Goal: Task Accomplishment & Management: Manage account settings

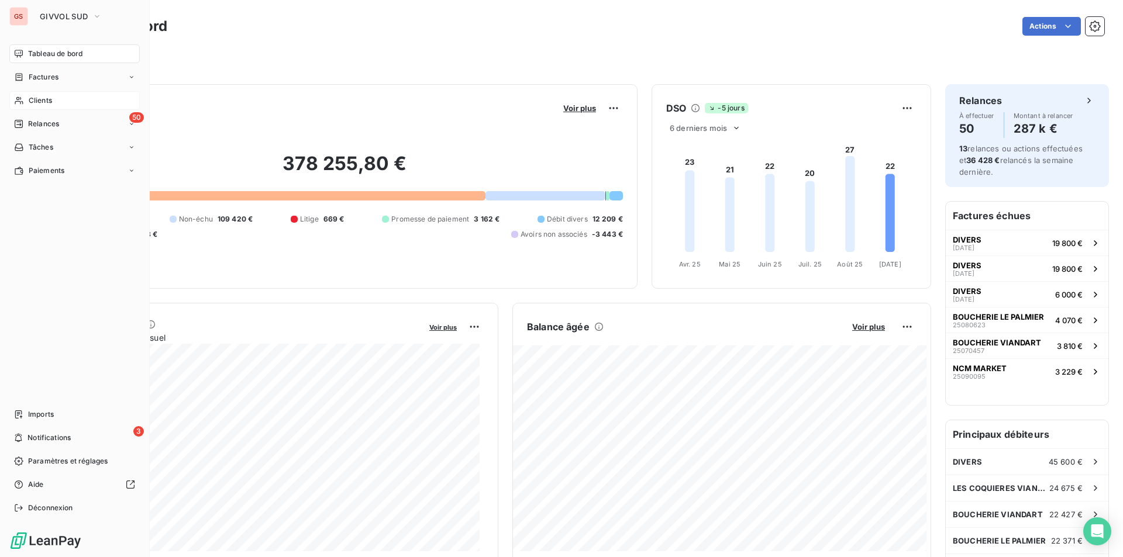
click at [33, 107] on div "Clients" at bounding box center [74, 100] width 130 height 19
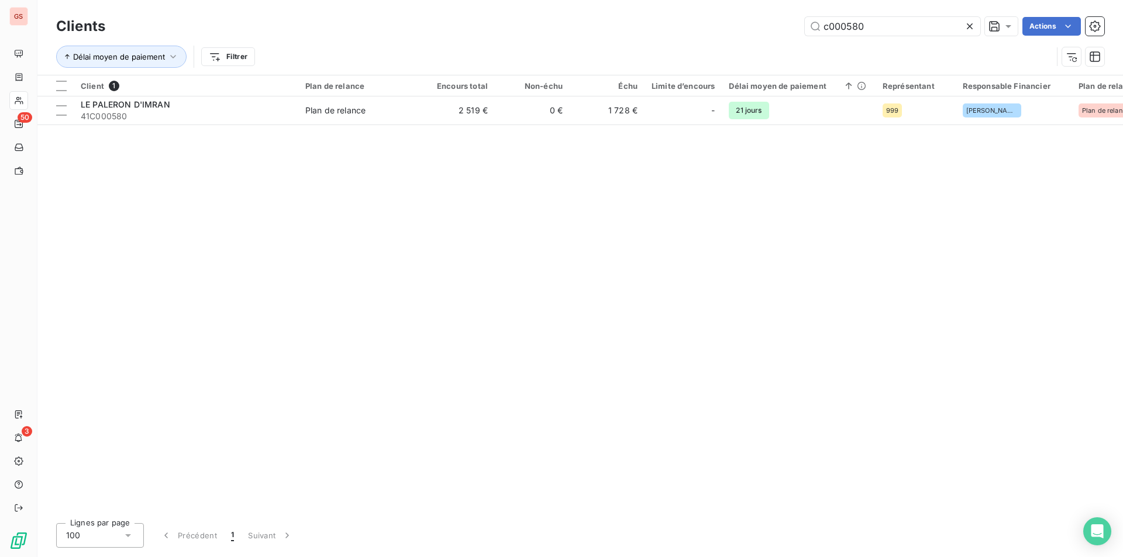
drag, startPoint x: 849, startPoint y: 27, endPoint x: 896, endPoint y: 37, distance: 48.3
click at [896, 37] on div "Clients c000580 Actions" at bounding box center [580, 26] width 1048 height 25
type input "c000792"
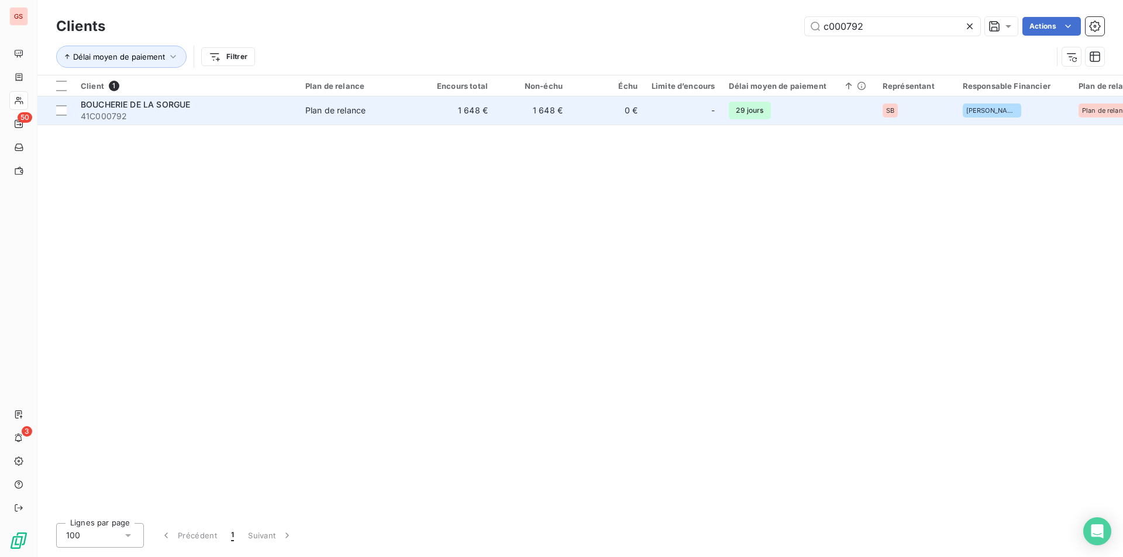
click at [408, 118] on td "Plan de relance" at bounding box center [359, 110] width 122 height 28
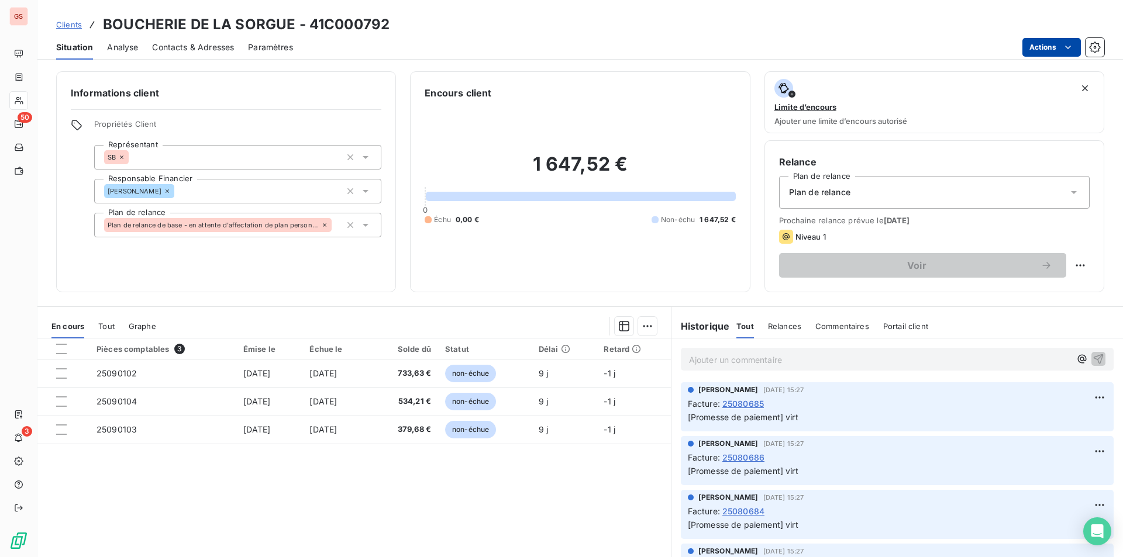
click at [1060, 51] on html "GS 50 3 Clients BOUCHERIE DE LA SORGUE - 41C000792 Situation Analyse Contacts &…" at bounding box center [561, 278] width 1123 height 557
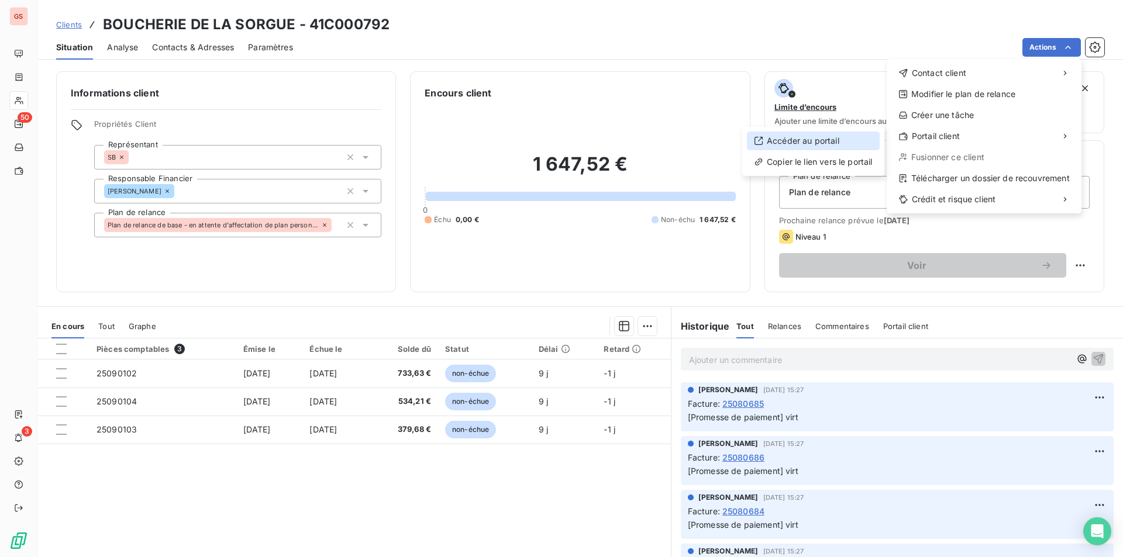
click at [811, 148] on div "Accéder au portail" at bounding box center [813, 141] width 133 height 19
click at [1050, 48] on html "GS 50 3 Clients BOUCHERIE DE LA SORGUE - 41C000792 Situation Analyse Contacts &…" at bounding box center [561, 278] width 1123 height 557
click at [850, 161] on div "Copier le lien vers le portail" at bounding box center [813, 162] width 133 height 19
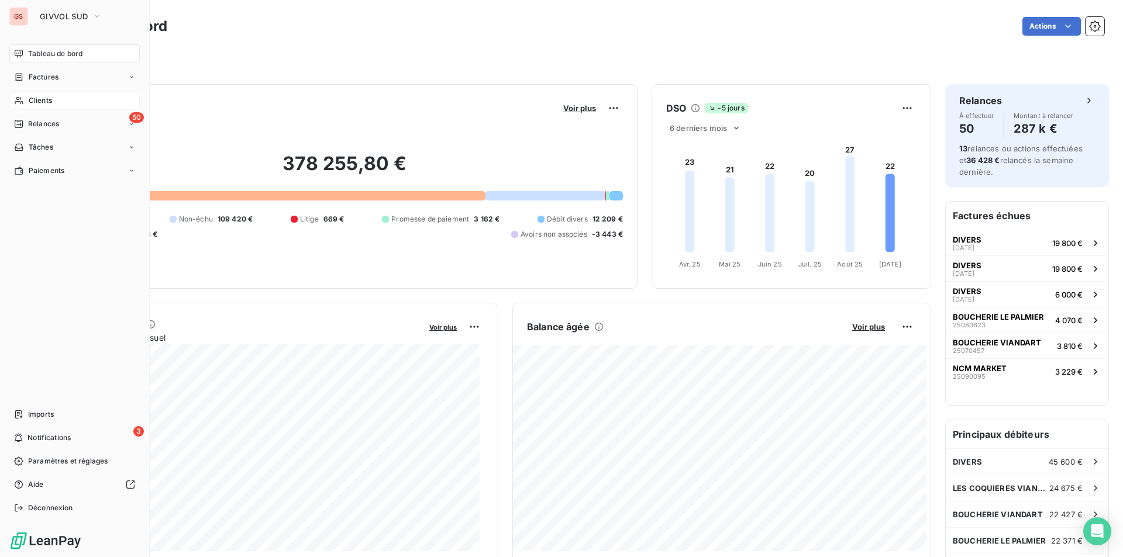
click at [36, 102] on span "Clients" at bounding box center [40, 100] width 23 height 11
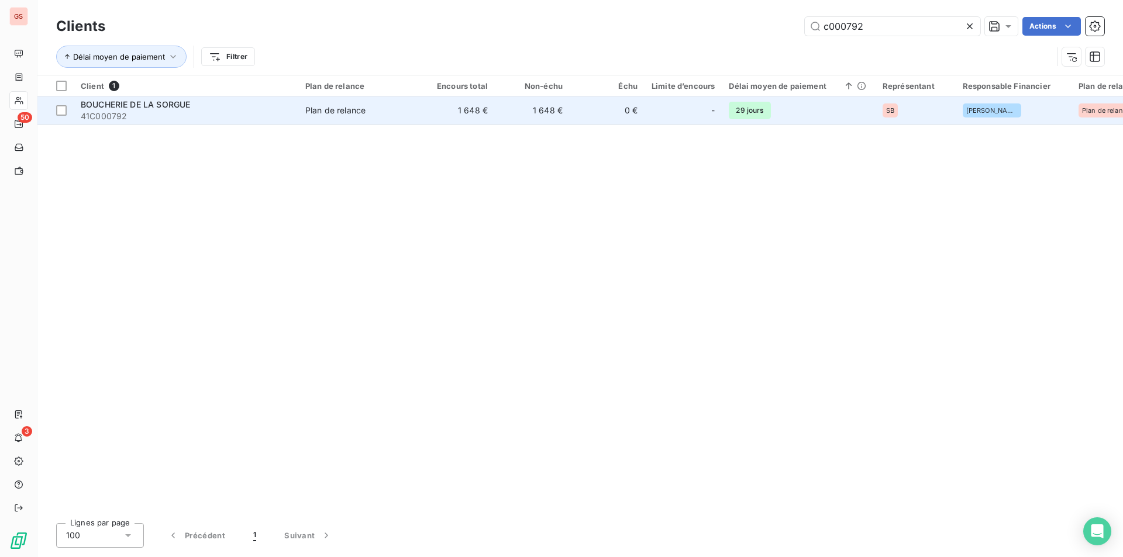
type input "c000792"
click at [333, 122] on td "Plan de relance" at bounding box center [359, 110] width 122 height 28
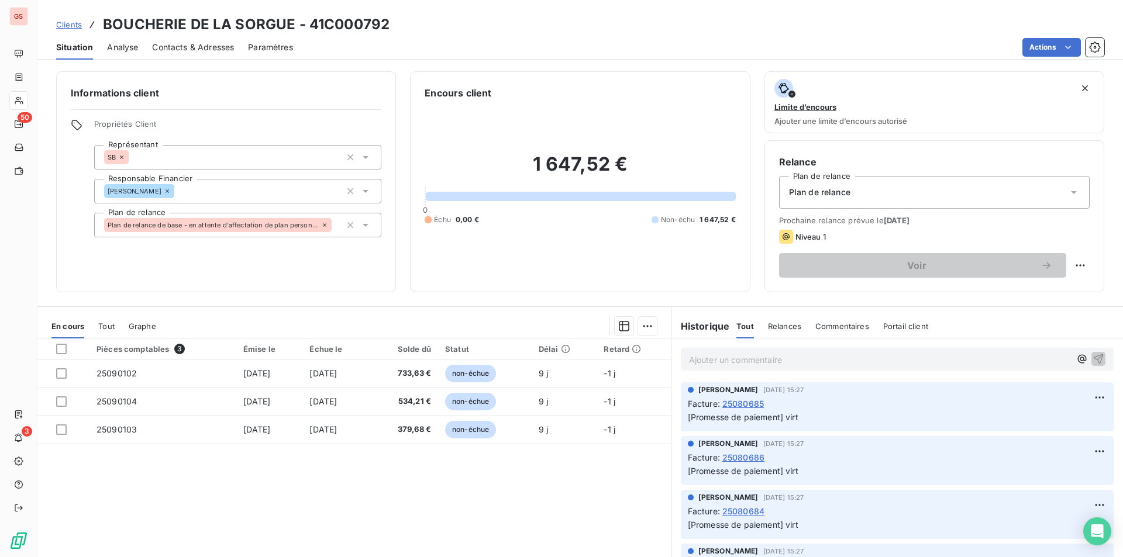
click at [263, 44] on span "Paramètres" at bounding box center [270, 48] width 45 height 12
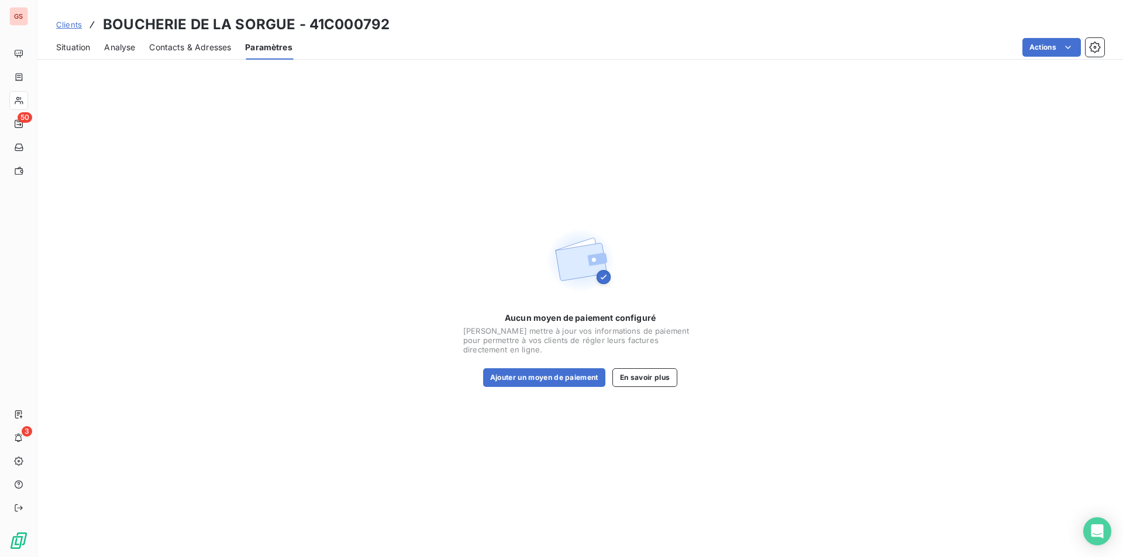
click at [198, 43] on span "Contacts & Adresses" at bounding box center [190, 48] width 82 height 12
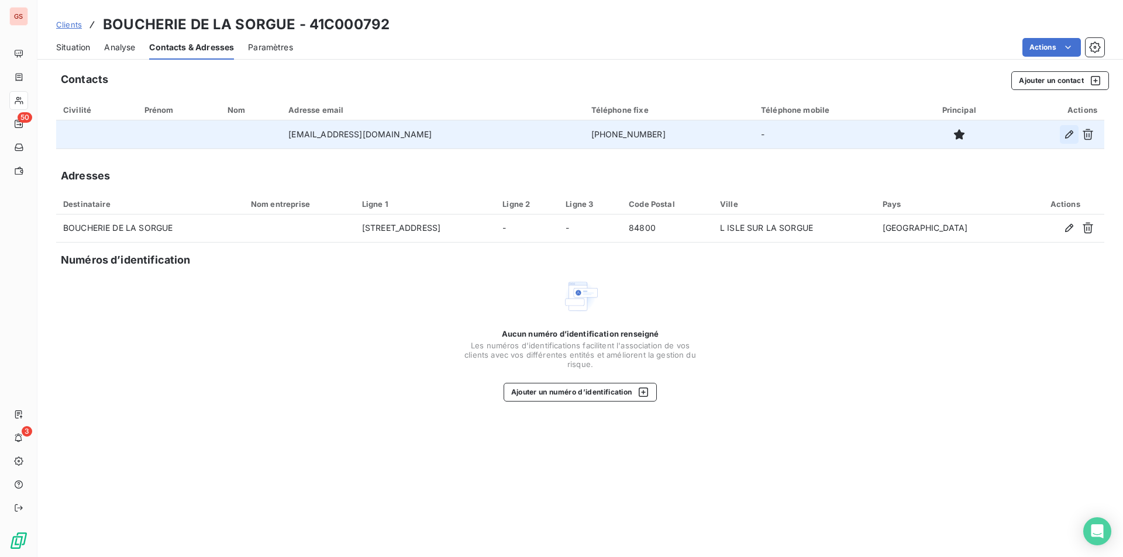
click at [1064, 134] on button "button" at bounding box center [1069, 134] width 19 height 19
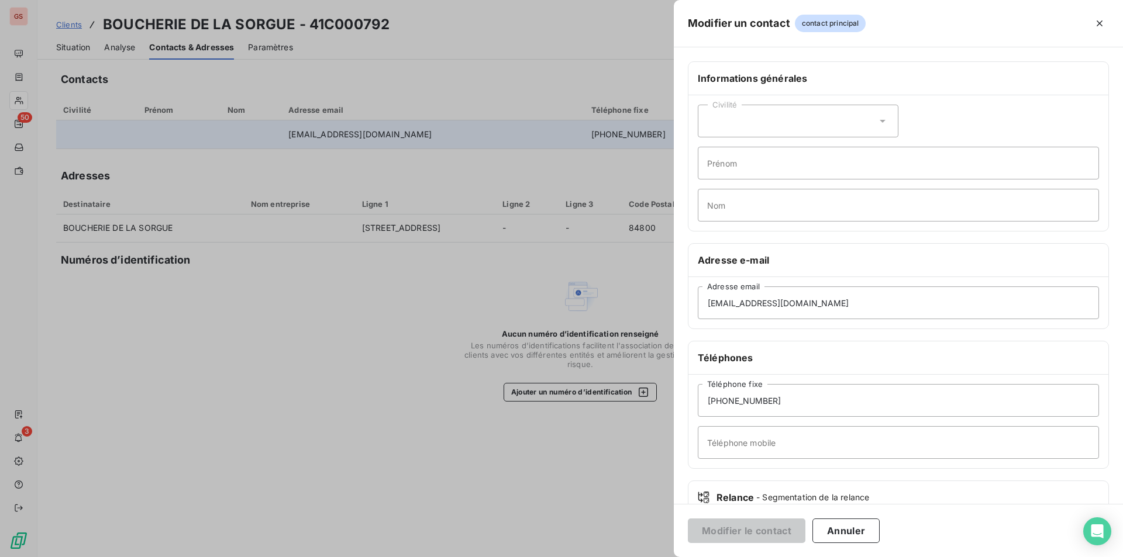
click at [1063, 132] on div "Civilité Prénom Nom" at bounding box center [898, 163] width 420 height 136
click at [742, 301] on input "hakim84@gmail.com" at bounding box center [898, 303] width 401 height 33
drag, startPoint x: 740, startPoint y: 304, endPoint x: 687, endPoint y: 301, distance: 53.9
click at [687, 301] on div "Informations générales Civilité Prénom Nom Adresse e-mail hakim84@gmail.com Adr…" at bounding box center [898, 320] width 449 height 519
type input "bdls84800@gmail.com"
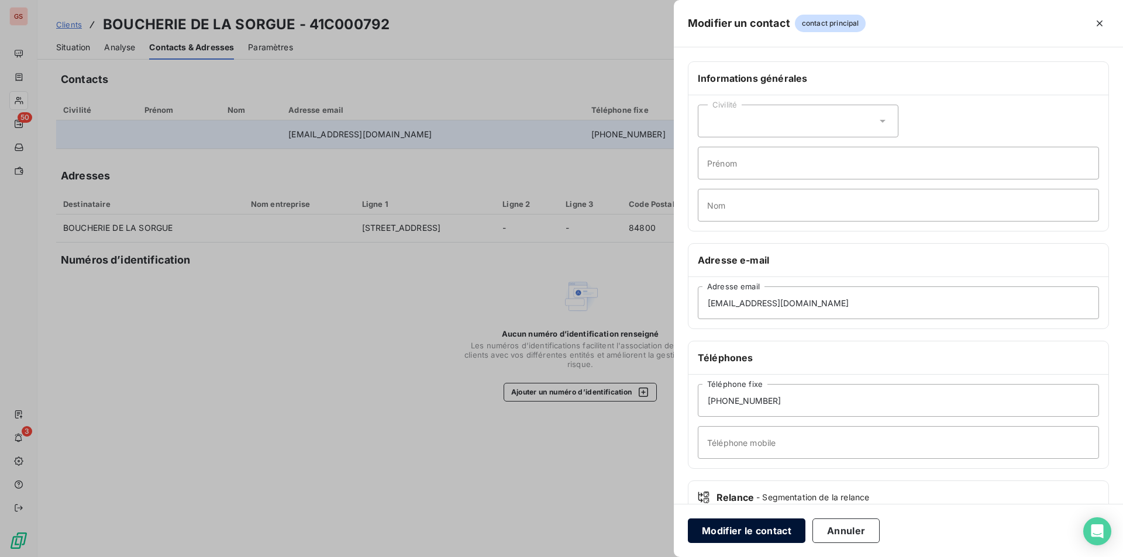
click at [739, 531] on button "Modifier le contact" at bounding box center [747, 531] width 118 height 25
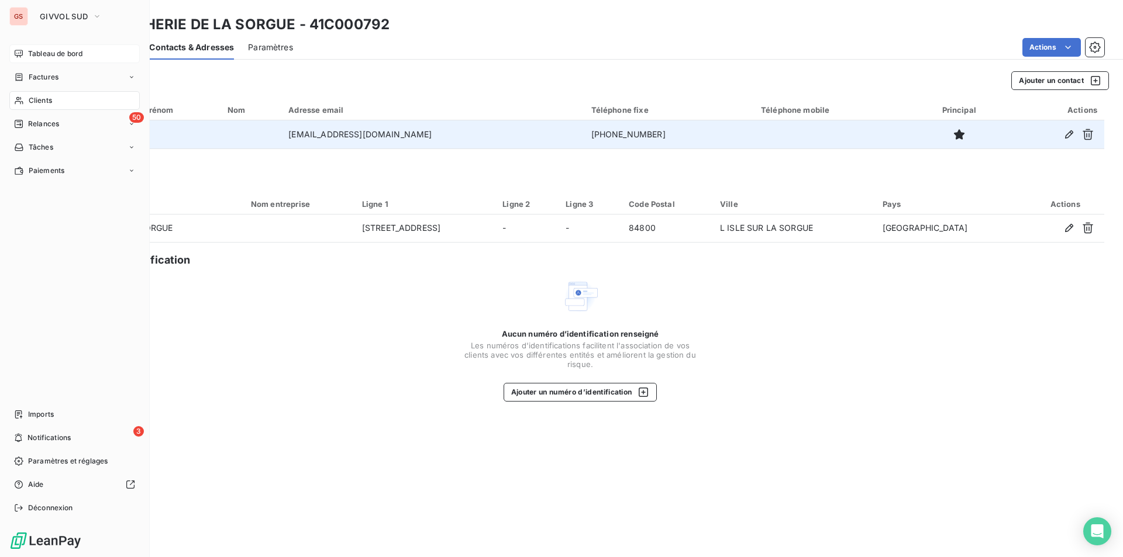
click at [43, 50] on span "Tableau de bord" at bounding box center [55, 54] width 54 height 11
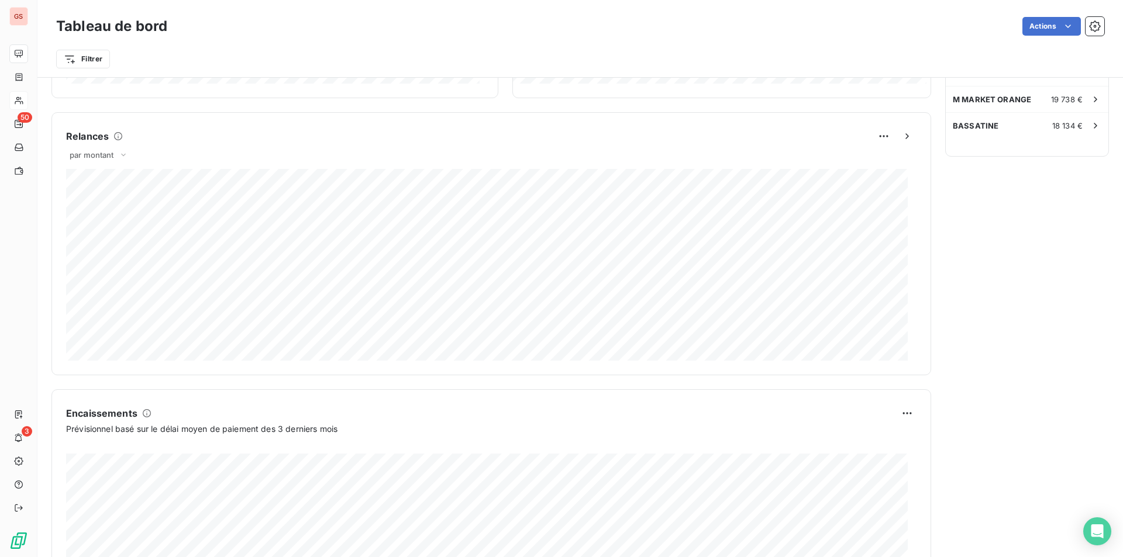
scroll to position [582, 0]
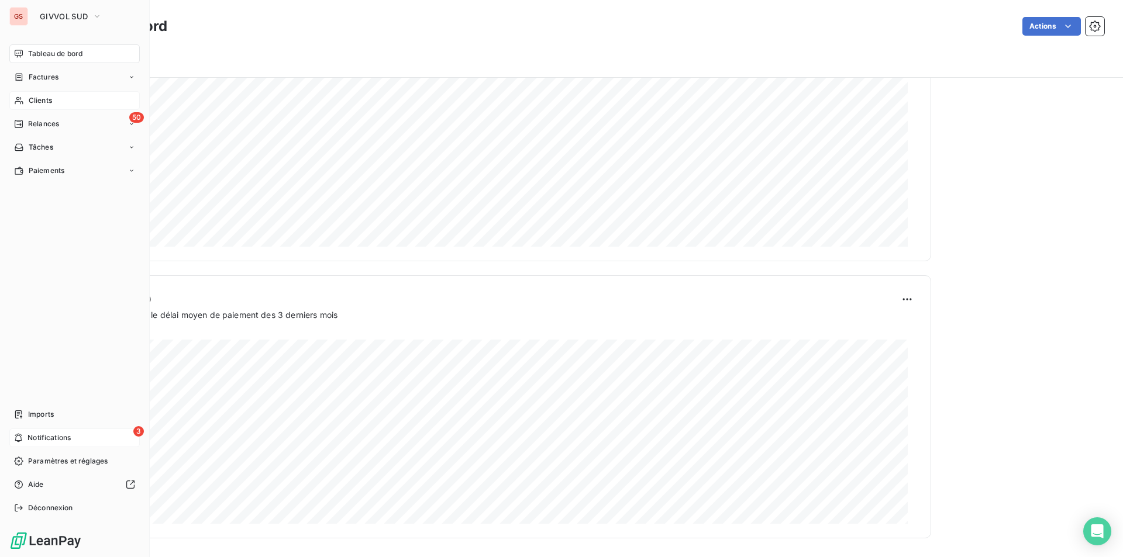
click at [30, 432] on div "3 Notifications" at bounding box center [74, 438] width 130 height 19
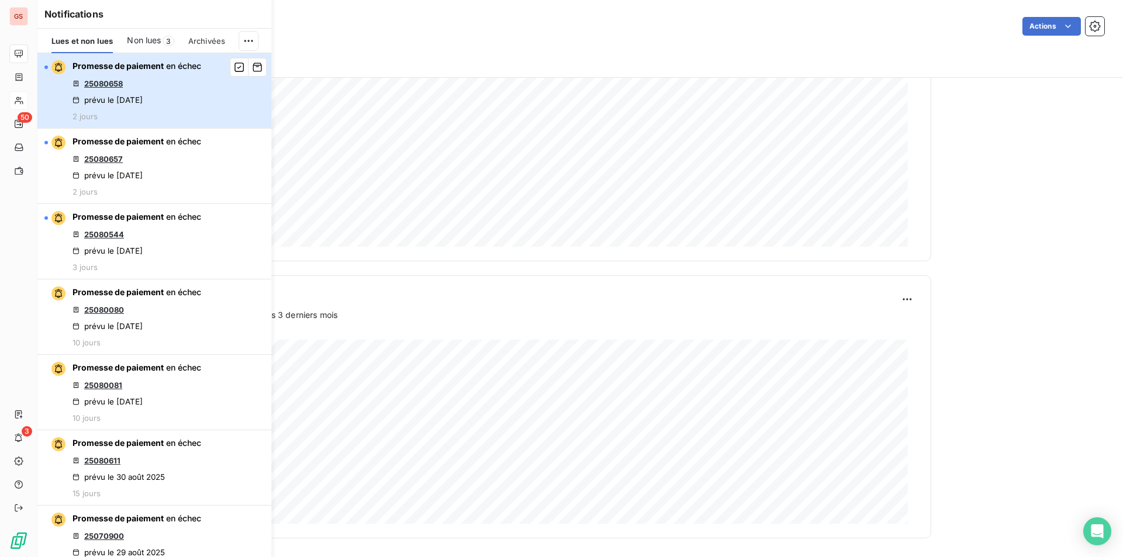
click at [168, 96] on div "Promesse de paiement en échec 25080658 prévu le 12 sept. 2025 2 jours" at bounding box center [137, 90] width 129 height 61
